Goal: Task Accomplishment & Management: Manage account settings

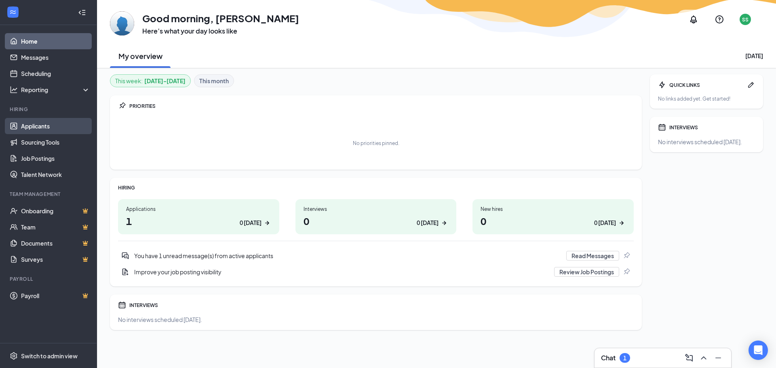
click at [30, 122] on link "Applicants" at bounding box center [55, 126] width 69 height 16
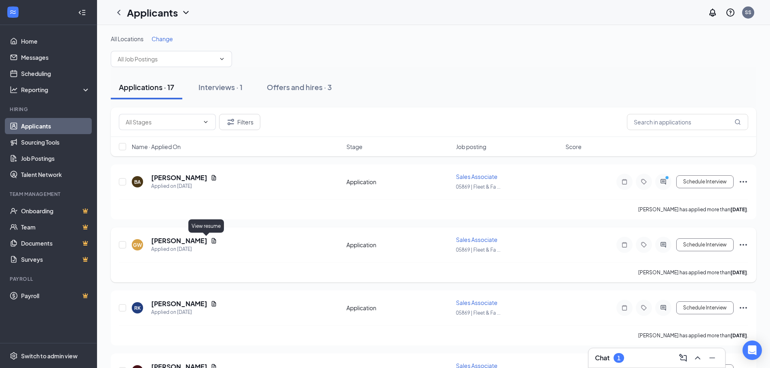
click at [211, 240] on icon "Document" at bounding box center [214, 241] width 6 height 6
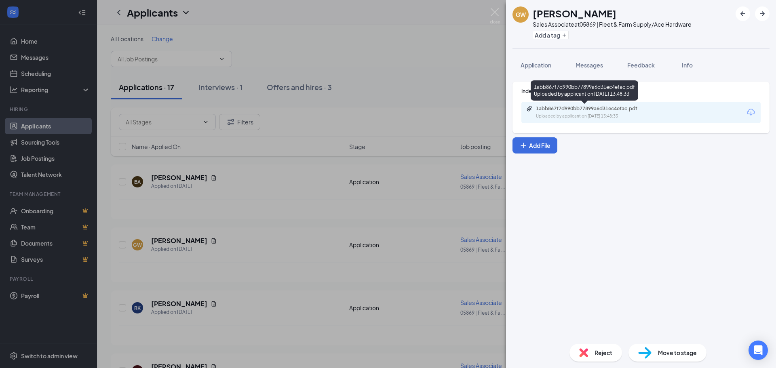
click at [620, 118] on div "Uploaded by applicant on [DATE] 13:48:33" at bounding box center [596, 116] width 121 height 6
click at [592, 354] on div "Reject" at bounding box center [596, 353] width 53 height 18
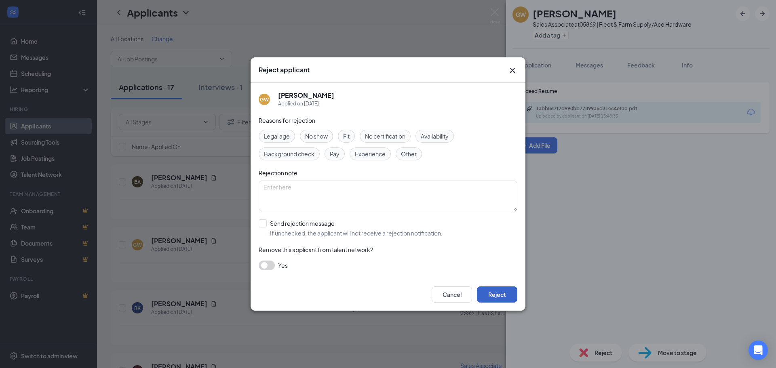
click at [498, 296] on button "Reject" at bounding box center [497, 295] width 40 height 16
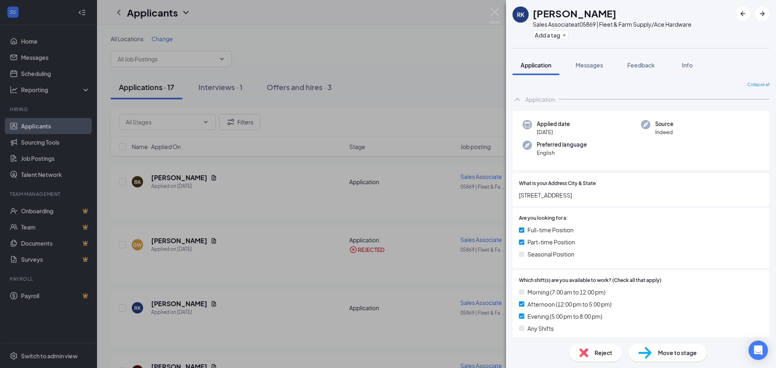
click at [238, 321] on div "RK [PERSON_NAME] Sales Associate at 05869 | Fleet & Farm Supply/Ace Hardware Ad…" at bounding box center [388, 184] width 776 height 368
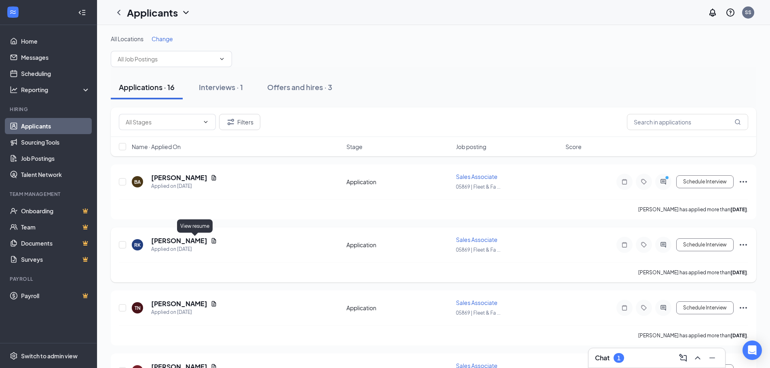
click at [212, 241] on icon "Document" at bounding box center [214, 240] width 4 height 5
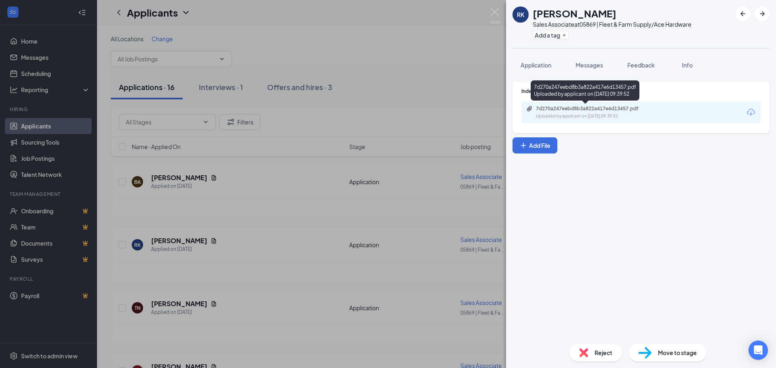
click at [544, 109] on div "7d270a247eebd8b3a822a417e6d13457.pdf" at bounding box center [592, 109] width 113 height 6
click at [600, 354] on span "Reject" at bounding box center [604, 352] width 18 height 9
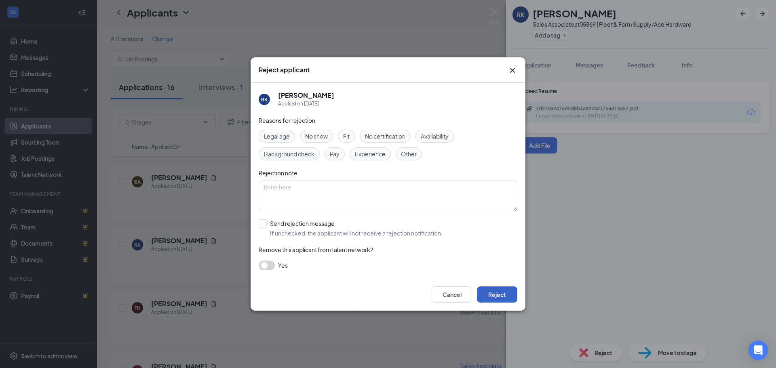
click at [497, 298] on button "Reject" at bounding box center [497, 295] width 40 height 16
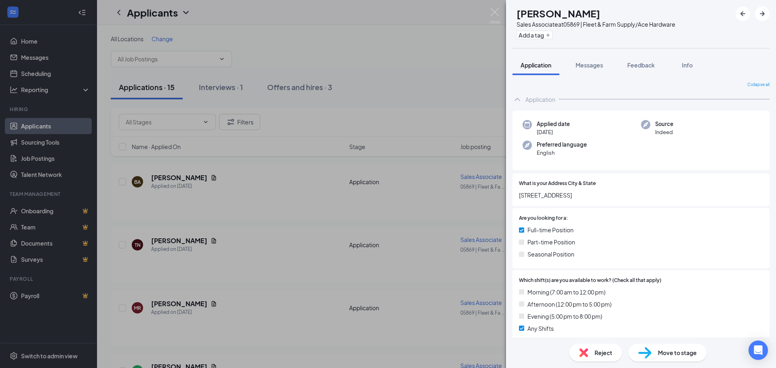
click at [249, 249] on div "TN [PERSON_NAME] Sales Associate at 05869 | Fleet & Farm Supply/Ace Hardware Ad…" at bounding box center [388, 184] width 776 height 368
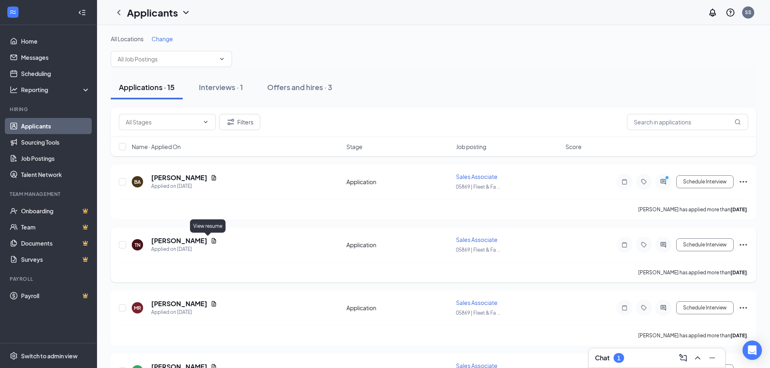
click at [211, 241] on icon "Document" at bounding box center [214, 241] width 6 height 6
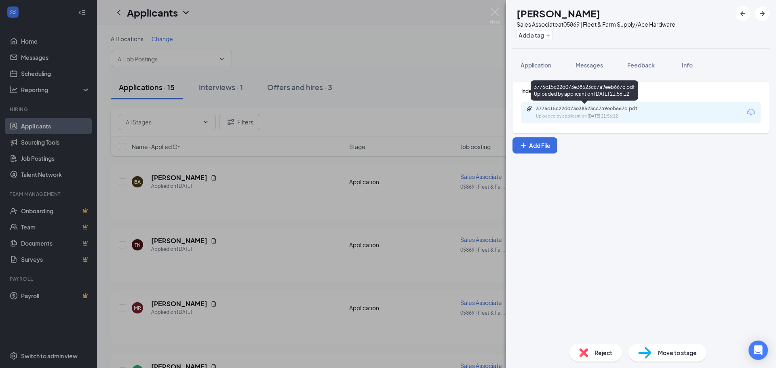
click at [586, 111] on div "3776c15c22d073e38523cc7a9eeb667c.pdf" at bounding box center [592, 109] width 113 height 6
click at [597, 352] on span "Reject" at bounding box center [604, 352] width 18 height 9
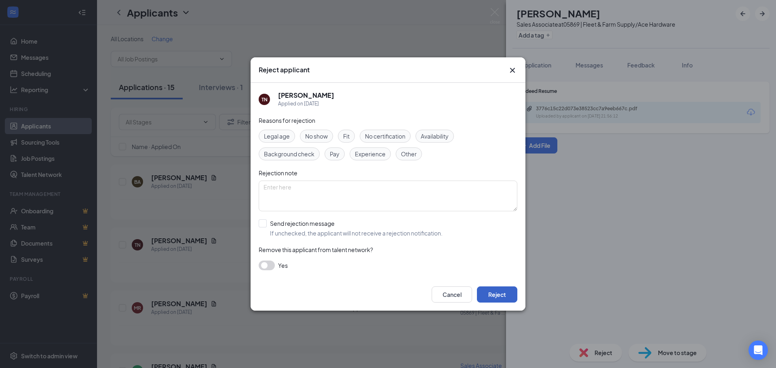
click at [500, 293] on button "Reject" at bounding box center [497, 295] width 40 height 16
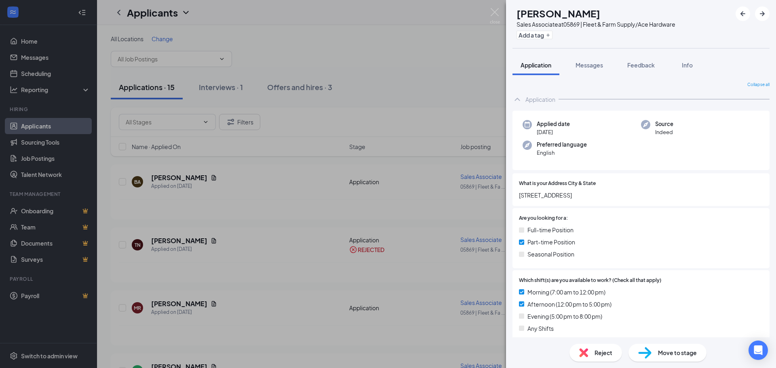
click at [218, 308] on div "MR [PERSON_NAME] Sales Associate at 05869 | Fleet & Farm Supply/Ace Hardware Ad…" at bounding box center [388, 184] width 776 height 368
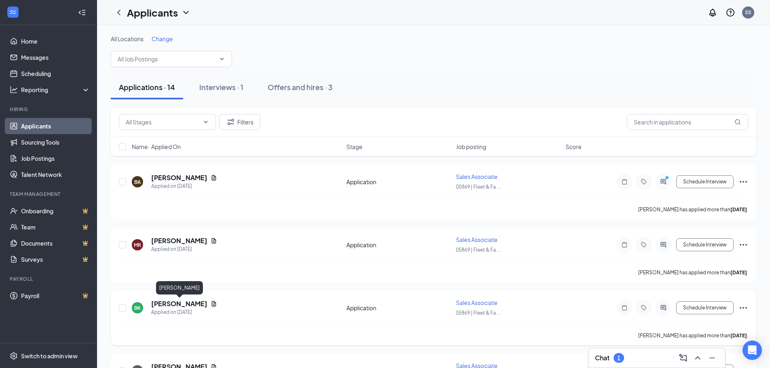
click at [200, 303] on h5 "[PERSON_NAME]" at bounding box center [179, 304] width 56 height 9
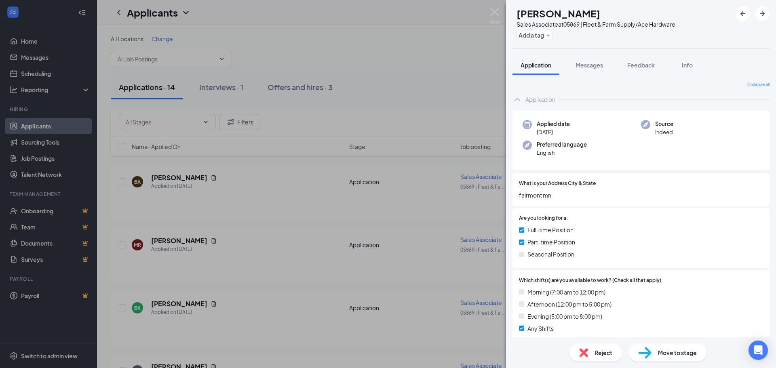
click at [197, 240] on div "[PERSON_NAME] Sales Associate at 05869 | Fleet & Farm Supply/Ace Hardware Add a…" at bounding box center [388, 184] width 776 height 368
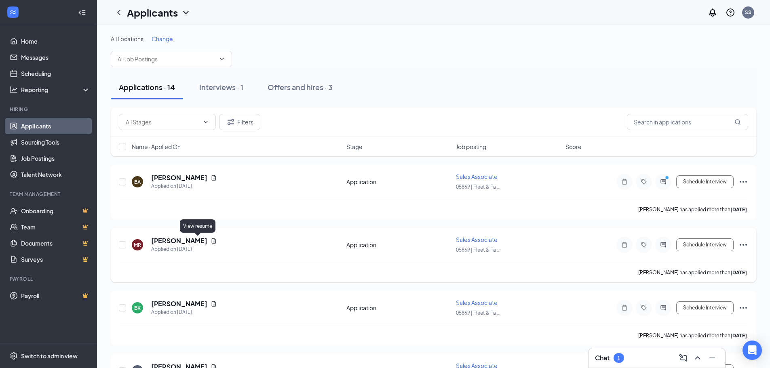
click at [211, 241] on icon "Document" at bounding box center [214, 241] width 6 height 6
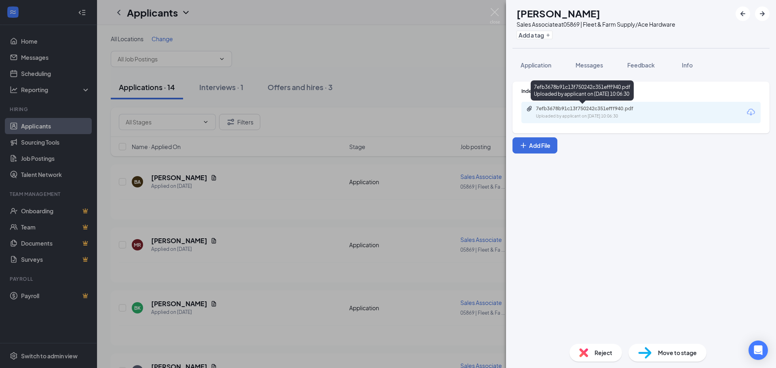
click at [608, 114] on div "Uploaded by applicant on [DATE] 10:06:30" at bounding box center [596, 116] width 121 height 6
click at [597, 355] on span "Reject" at bounding box center [604, 352] width 18 height 9
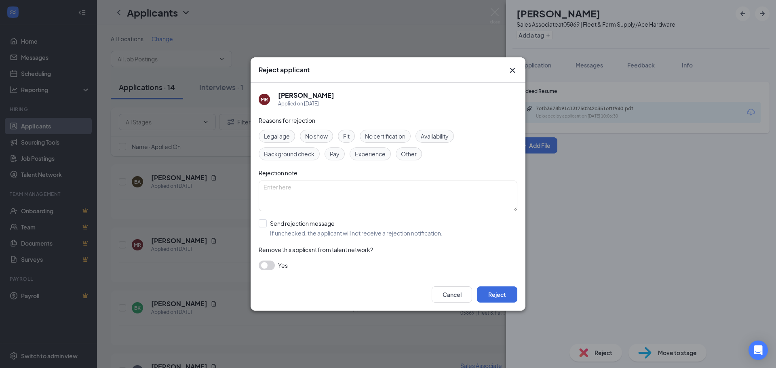
click at [519, 293] on div "Cancel Reject" at bounding box center [388, 295] width 275 height 32
click at [500, 293] on button "Reject" at bounding box center [497, 295] width 40 height 16
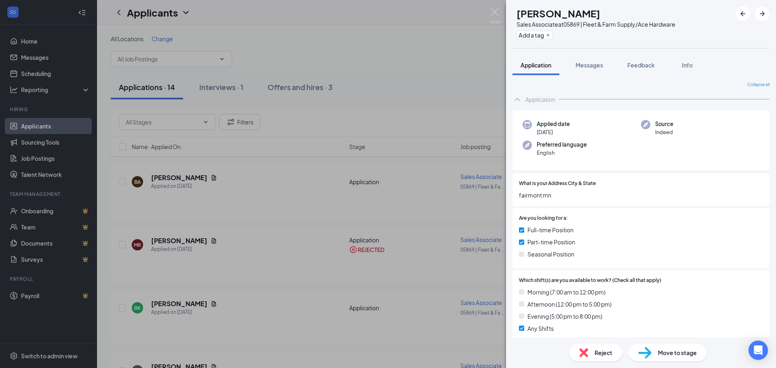
click at [215, 303] on div "[PERSON_NAME] Sales Associate at 05869 | Fleet & Farm Supply/Ace Hardware Add a…" at bounding box center [388, 184] width 776 height 368
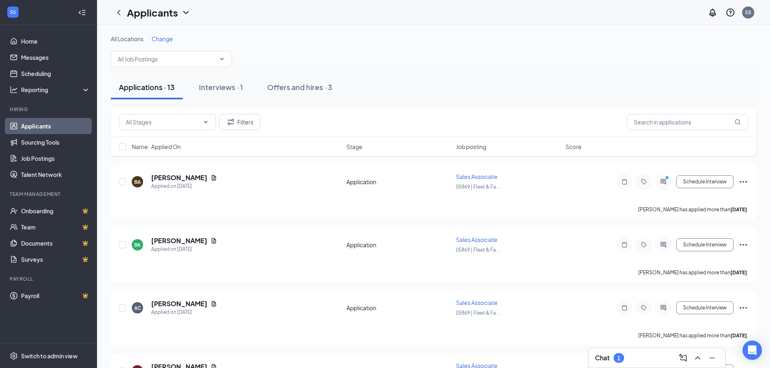
click at [215, 303] on div "AC [PERSON_NAME] Applied on [DATE]" at bounding box center [237, 308] width 210 height 17
click at [216, 239] on icon "Document" at bounding box center [214, 240] width 4 height 5
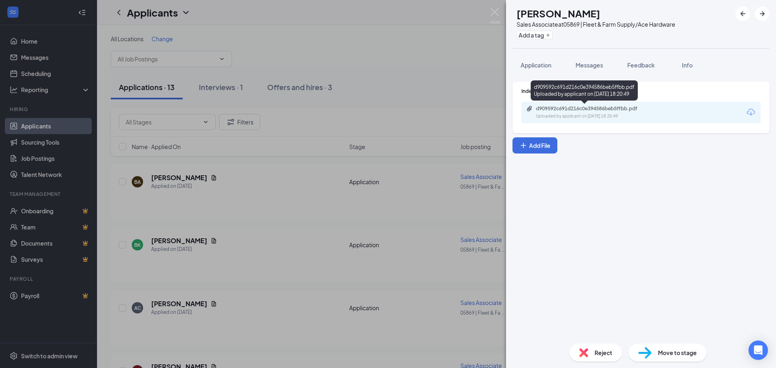
click at [568, 108] on div "d909592c691d216c0e394586beb5ffbb.pdf" at bounding box center [592, 109] width 113 height 6
click at [605, 357] on span "Reject" at bounding box center [604, 352] width 18 height 9
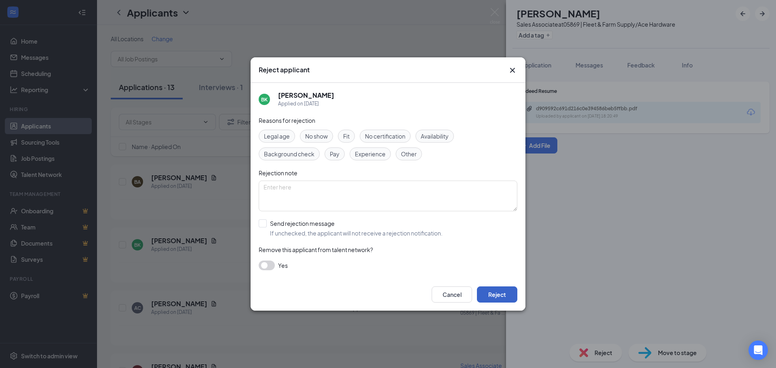
click at [493, 290] on button "Reject" at bounding box center [497, 295] width 40 height 16
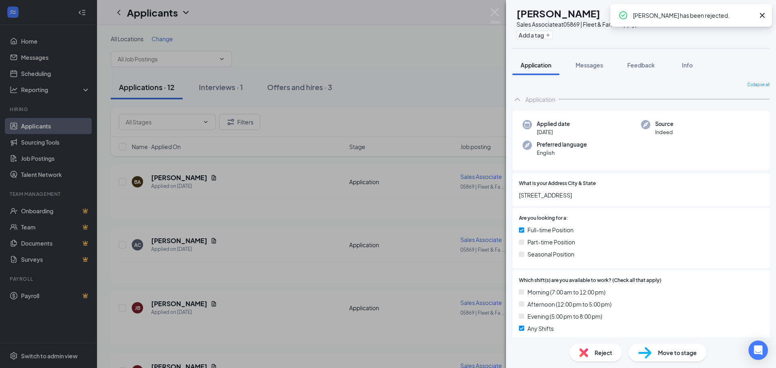
click at [246, 266] on div "AC [PERSON_NAME] Sales Associate at 05869 | Fleet & Farm Supply/Ace Hardware Ad…" at bounding box center [388, 184] width 776 height 368
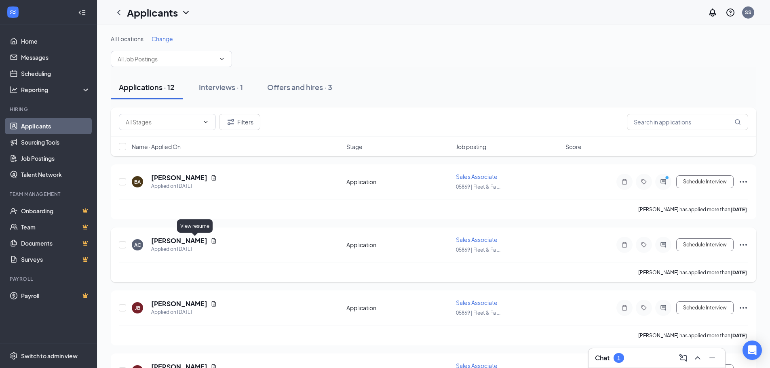
click at [212, 241] on icon "Document" at bounding box center [214, 240] width 4 height 5
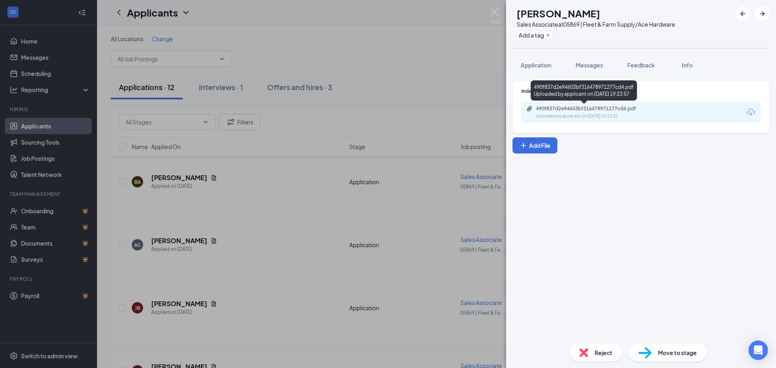
click at [564, 110] on div "490f837d2e94603bf316478971277cd4.pdf" at bounding box center [592, 109] width 113 height 6
click at [596, 353] on span "Reject" at bounding box center [604, 352] width 18 height 9
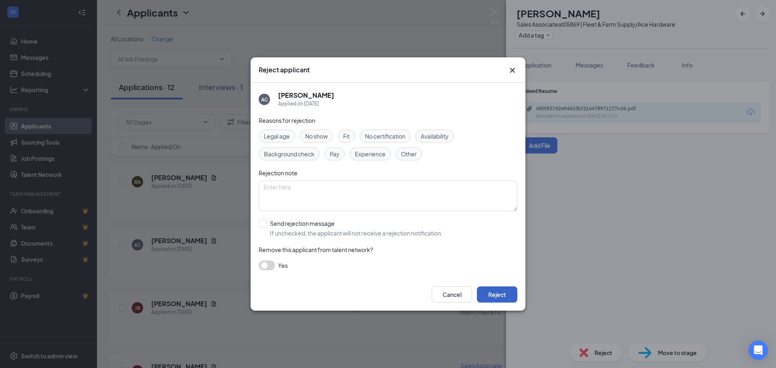
click at [492, 289] on button "Reject" at bounding box center [497, 295] width 40 height 16
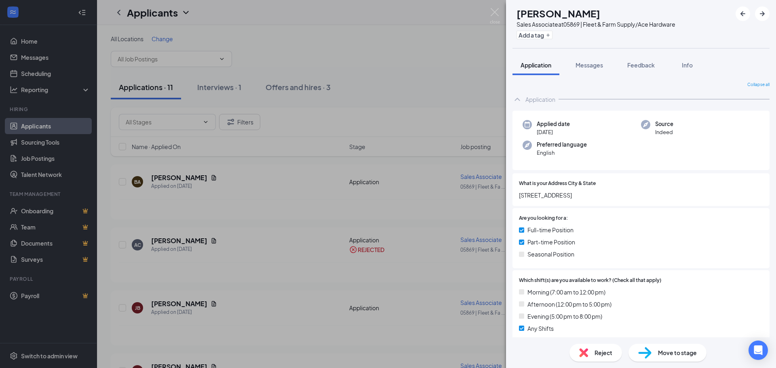
click at [492, 289] on div "[PERSON_NAME] [PERSON_NAME] Sales Associate at 05869 | Fleet & Farm Supply/Ace …" at bounding box center [388, 184] width 776 height 368
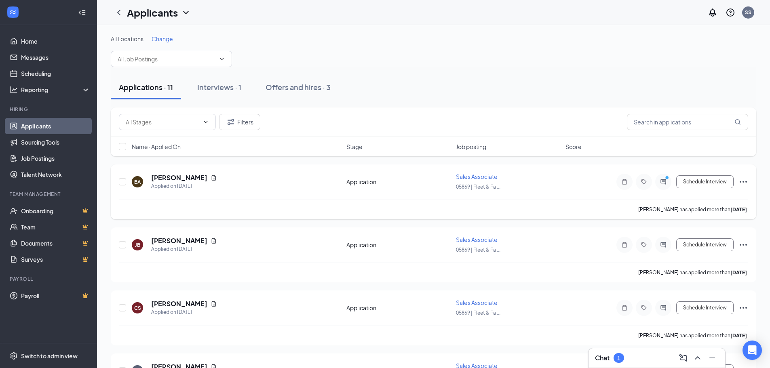
drag, startPoint x: 468, startPoint y: 284, endPoint x: 275, endPoint y: 206, distance: 208.0
click at [275, 206] on div "[PERSON_NAME] has applied more than [DATE] ." at bounding box center [433, 209] width 629 height 20
click at [212, 178] on icon "Document" at bounding box center [214, 177] width 4 height 5
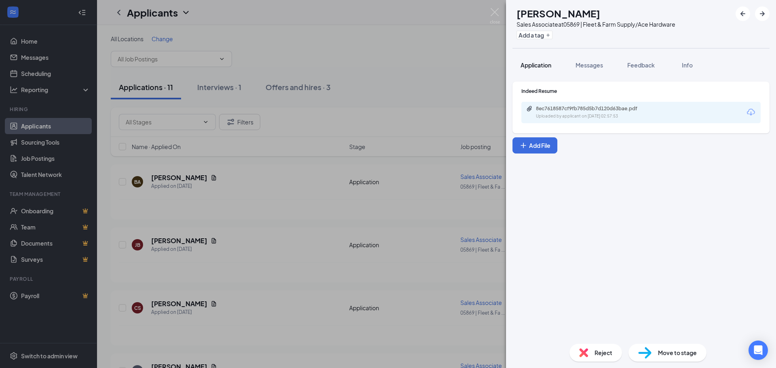
click at [539, 65] on span "Application" at bounding box center [536, 64] width 31 height 7
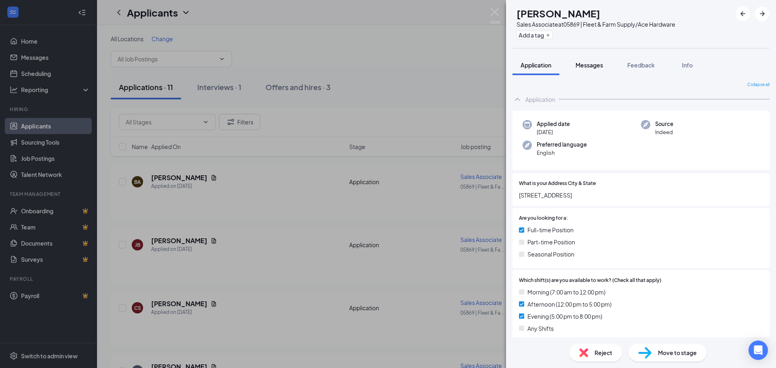
click at [595, 65] on span "Messages" at bounding box center [589, 64] width 27 height 7
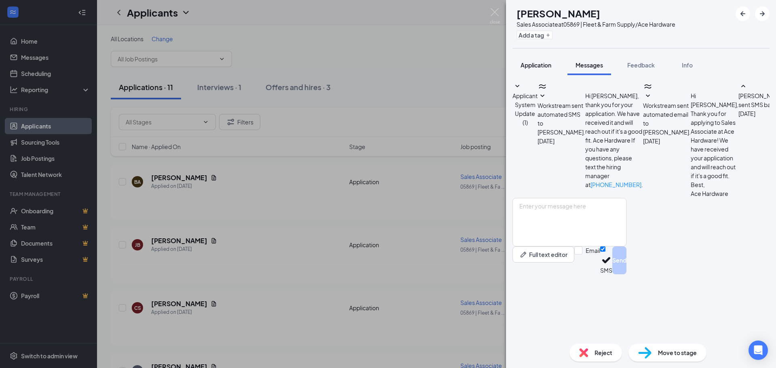
click at [540, 65] on span "Application" at bounding box center [536, 64] width 31 height 7
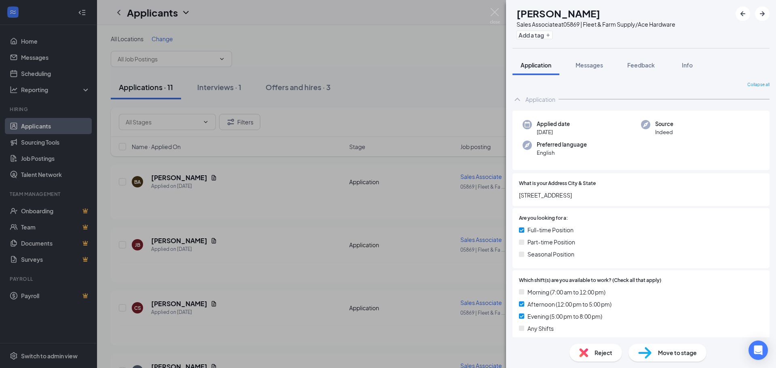
click at [211, 181] on div "BA [PERSON_NAME] Sales Associate at 05869 | Fleet & Farm Supply/Ace Hardware Ad…" at bounding box center [388, 184] width 776 height 368
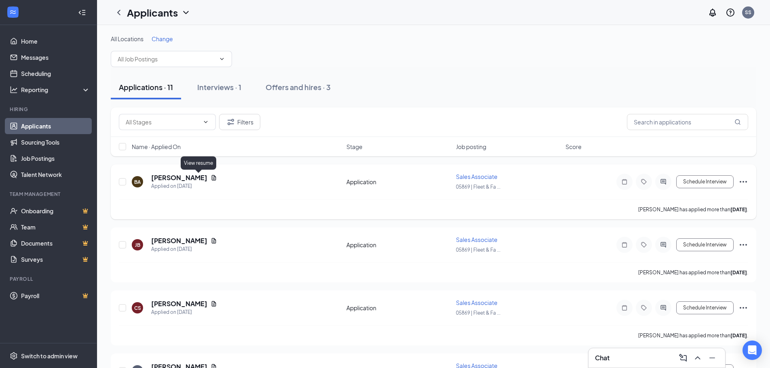
click at [212, 176] on icon "Document" at bounding box center [214, 177] width 4 height 5
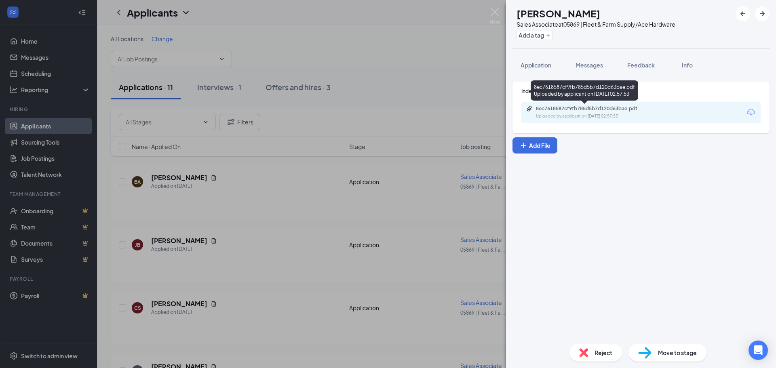
click at [559, 114] on div "Uploaded by applicant on [DATE] 02:57:53" at bounding box center [596, 116] width 121 height 6
click at [53, 228] on div "BA [PERSON_NAME] Sales Associate at 05869 | Fleet & Farm Supply/Ace Hardware Ad…" at bounding box center [388, 184] width 776 height 368
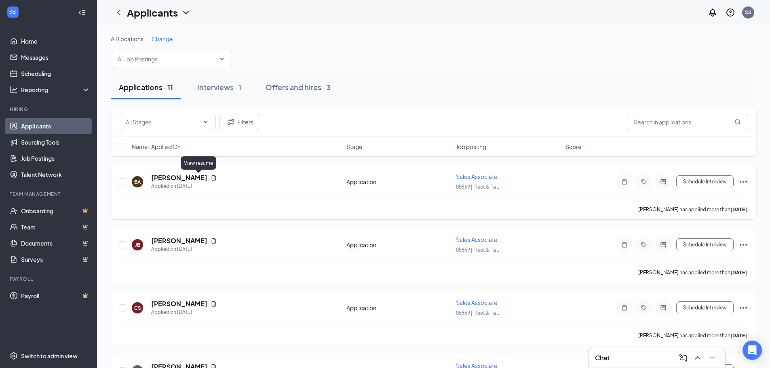
click at [212, 177] on icon "Document" at bounding box center [214, 177] width 4 height 5
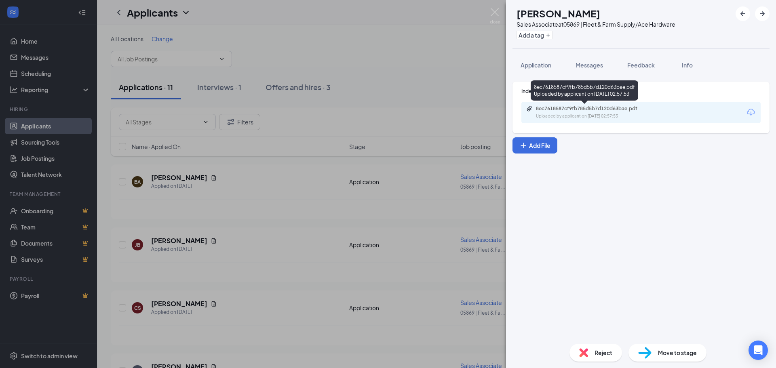
click at [650, 115] on div "Uploaded by applicant on [DATE] 02:57:53" at bounding box center [596, 116] width 121 height 6
